Goal: Information Seeking & Learning: Learn about a topic

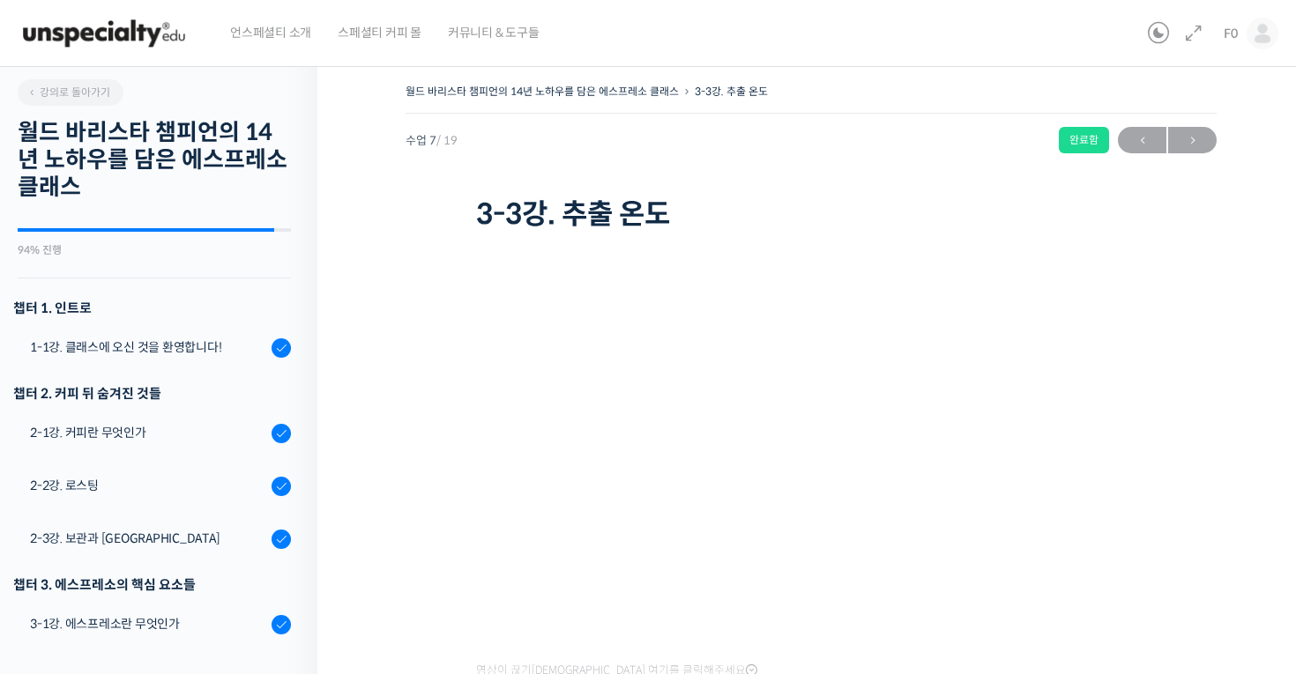
scroll to position [639, 0]
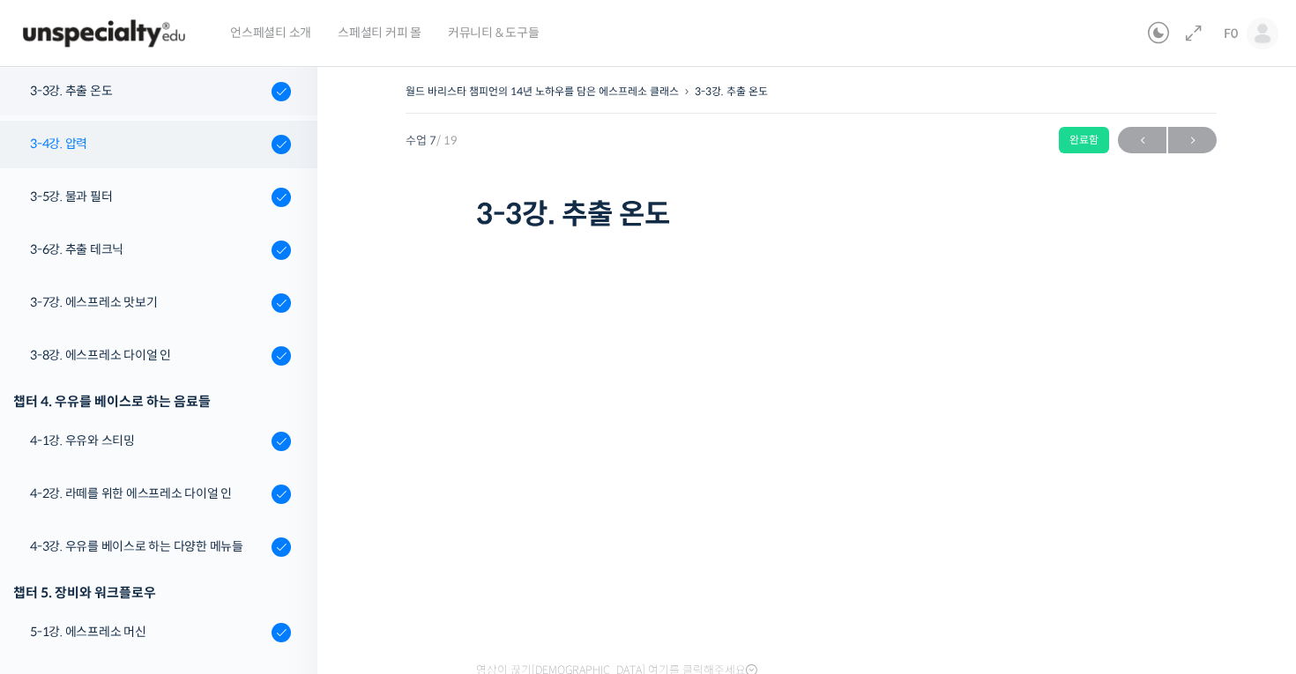
click at [108, 138] on div "3-4강. 압력" at bounding box center [148, 143] width 236 height 19
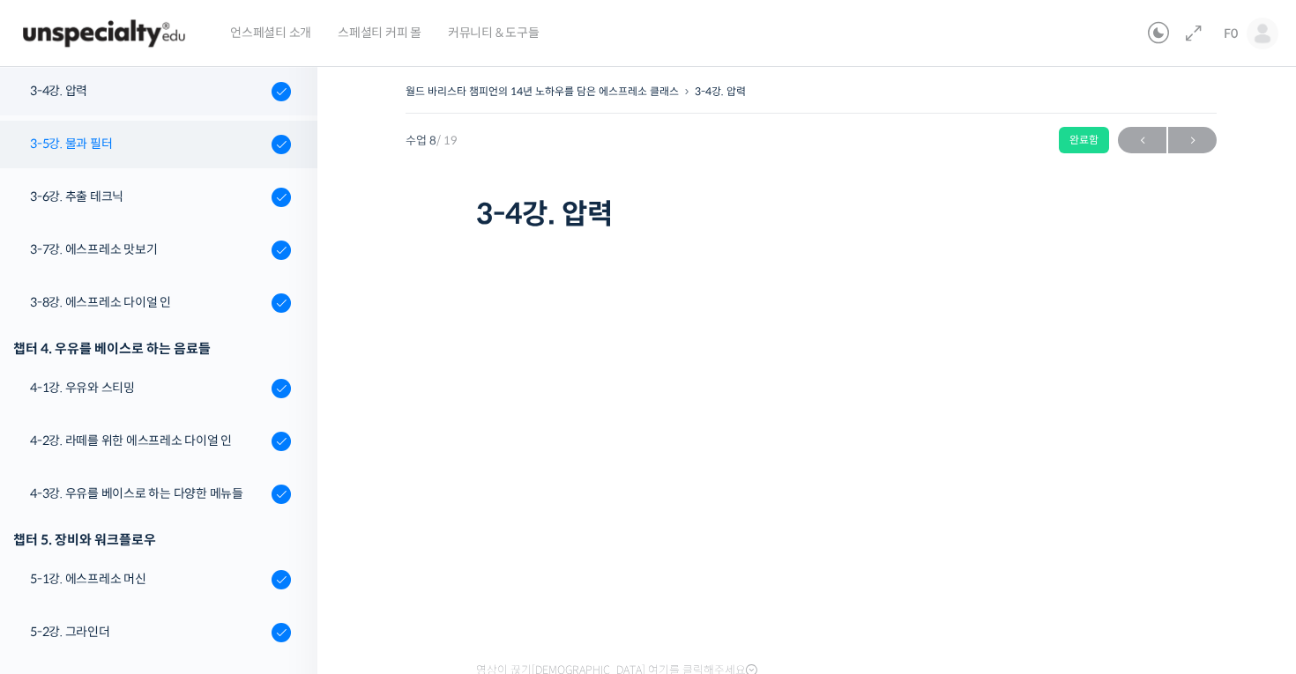
click at [140, 157] on link "3-5강. 물과 필터" at bounding box center [154, 145] width 326 height 48
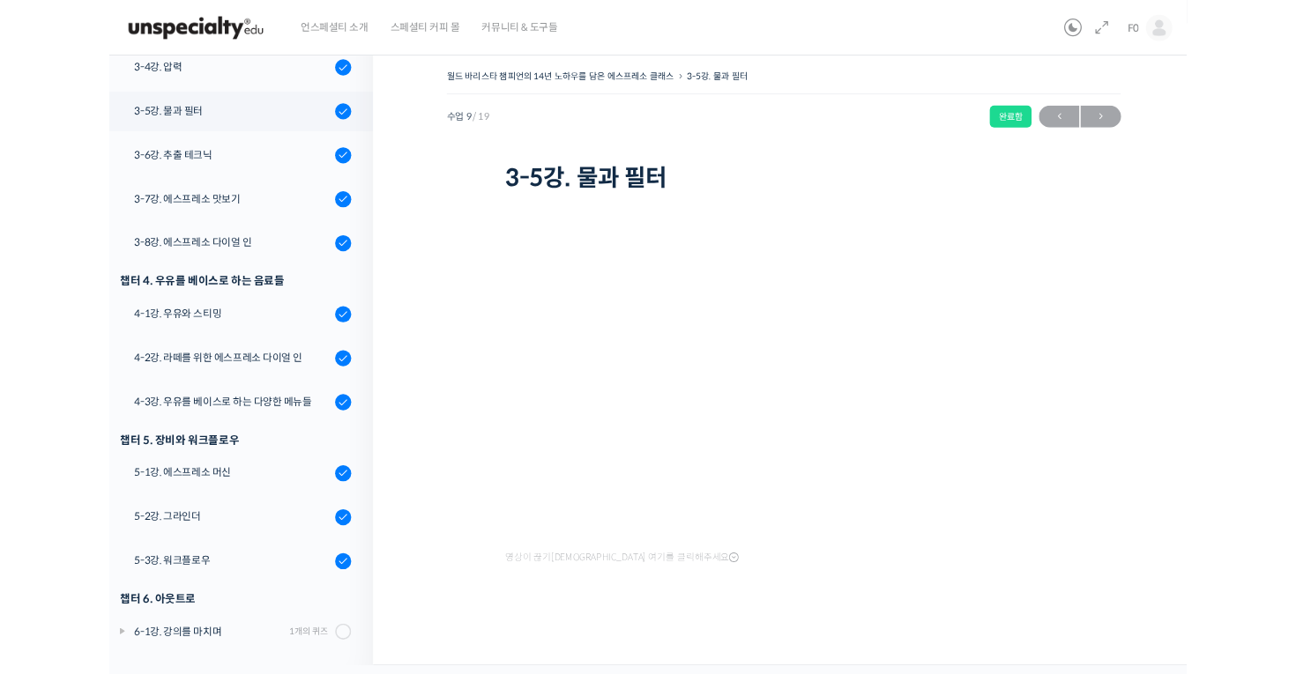
scroll to position [702, 0]
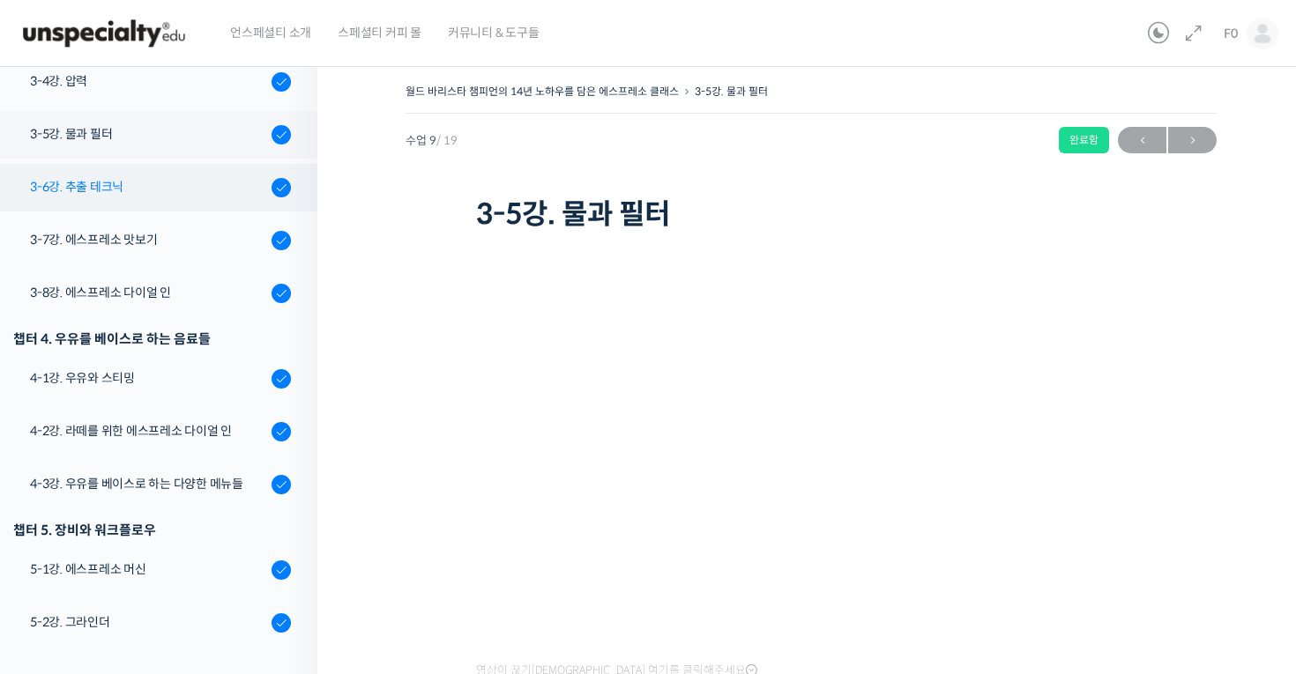
click at [118, 180] on div "3-6강. 추출 테크닉" at bounding box center [148, 186] width 236 height 19
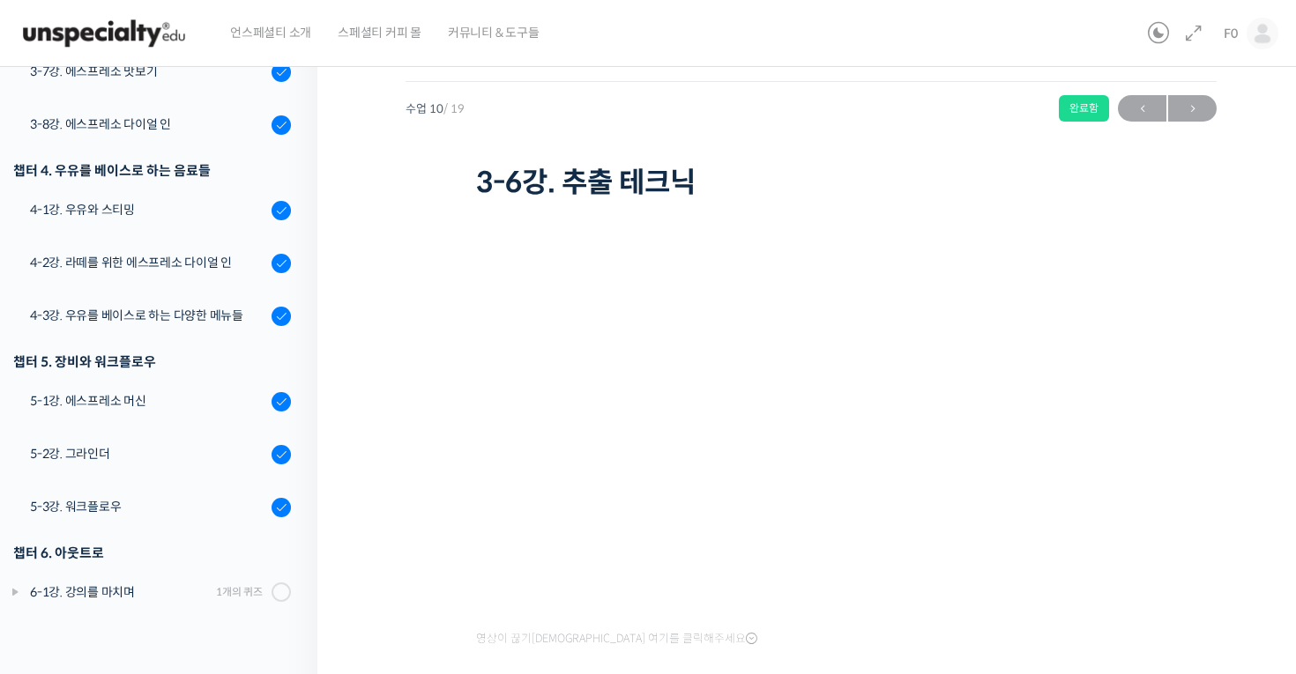
scroll to position [702, 0]
